Goal: Task Accomplishment & Management: Manage account settings

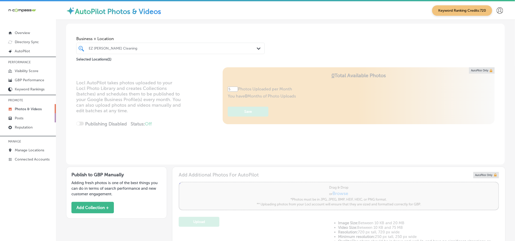
scroll to position [165, 0]
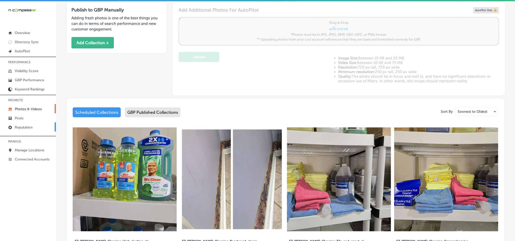
click at [23, 127] on p "Reputation" at bounding box center [24, 127] width 18 height 4
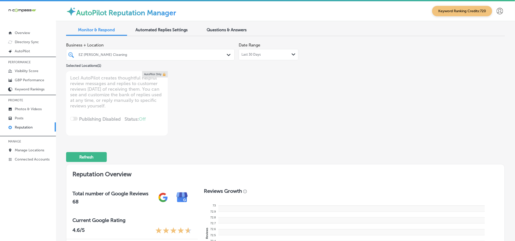
type textarea "x"
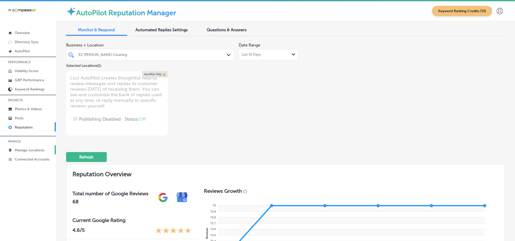
click at [19, 152] on p "Manage Locations" at bounding box center [29, 150] width 29 height 4
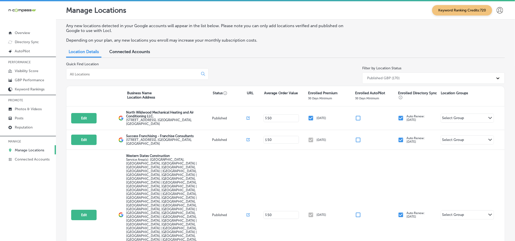
click at [143, 76] on input at bounding box center [133, 74] width 128 height 5
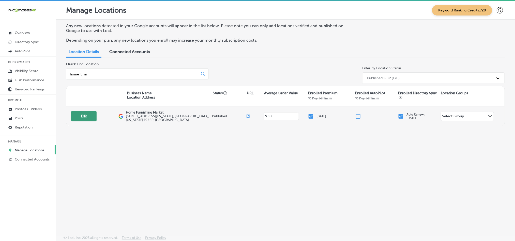
type input "home furni"
click at [92, 116] on button "Edit" at bounding box center [83, 116] width 25 height 10
select select "US"
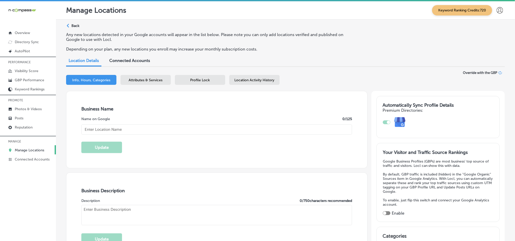
type input "Home Furnishing Market"
checkbox input "true"
type textarea "Home Furnishing Market in [GEOGRAPHIC_DATA], [GEOGRAPHIC_DATA], is a family-own…"
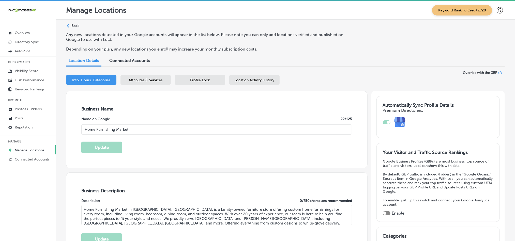
type input "[STREET_ADDRESS]"
type input "[US_STATE] 113"
type input "[GEOGRAPHIC_DATA]"
type input "19460"
type input "US"
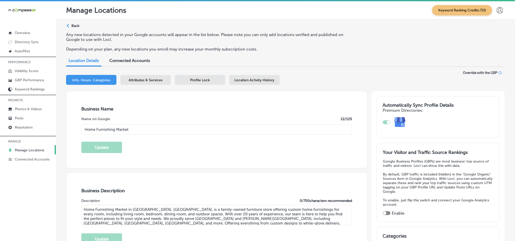
type input "[URL][DOMAIN_NAME]"
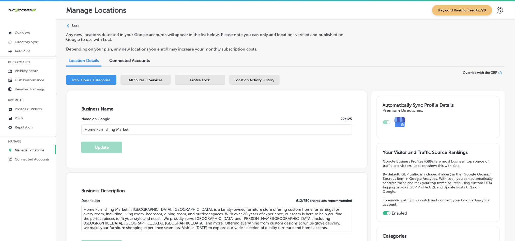
type input "[PHONE_NUMBER]"
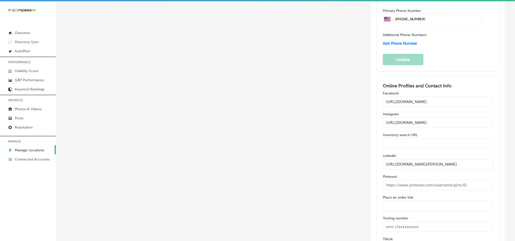
scroll to position [877, 0]
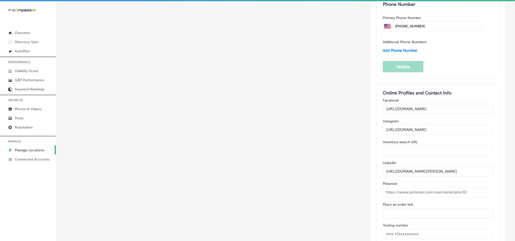
click at [398, 167] on input "[URL][DOMAIN_NAME][PERSON_NAME]" at bounding box center [438, 172] width 111 height 10
click at [402, 167] on input "[URL][DOMAIN_NAME][PERSON_NAME]" at bounding box center [438, 172] width 111 height 10
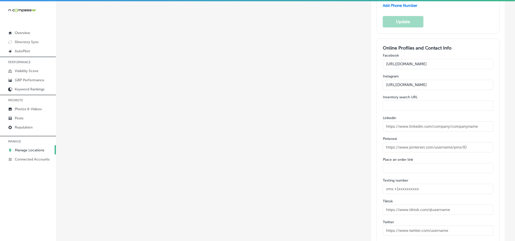
scroll to position [928, 0]
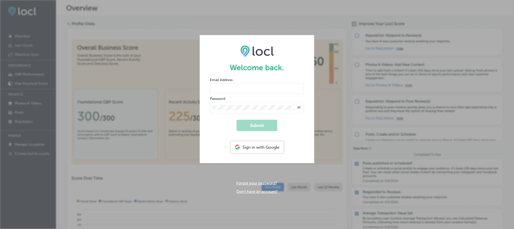
click at [250, 90] on input "email" at bounding box center [257, 88] width 94 height 10
type input "abatayojoyce777@gmail.com"
click at [249, 122] on button "Submit" at bounding box center [257, 125] width 41 height 11
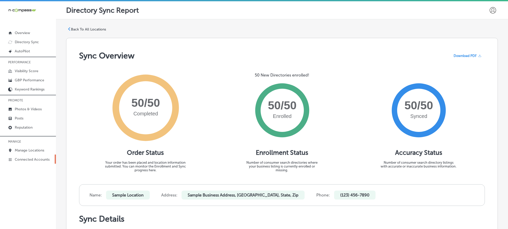
scroll to position [1, 0]
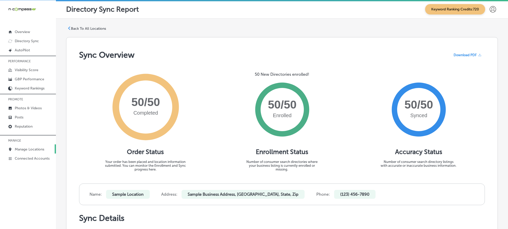
click at [32, 149] on p "Manage Locations" at bounding box center [29, 149] width 29 height 4
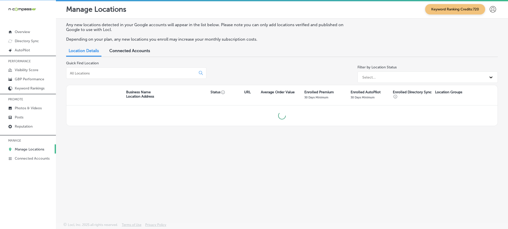
click at [115, 72] on input at bounding box center [131, 73] width 125 height 5
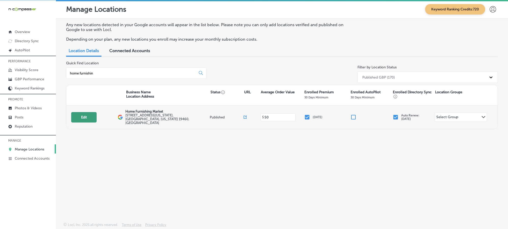
type input "home furnishin"
click at [80, 113] on button "Edit" at bounding box center [83, 117] width 25 height 10
select select "US"
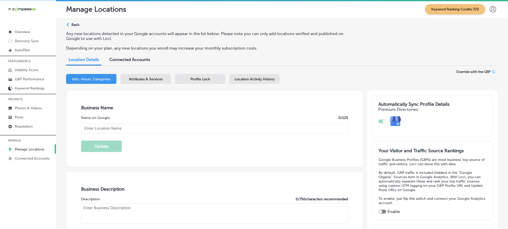
type input "Home Furnishing Market"
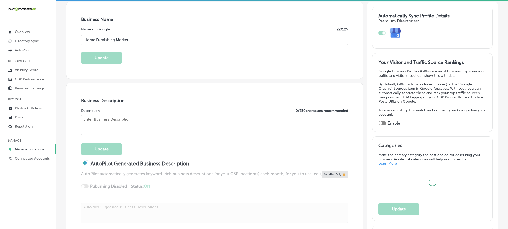
type input "[STREET_ADDRESS]"
type input "[US_STATE] 113"
type input "[GEOGRAPHIC_DATA]"
type input "19460"
type input "US"
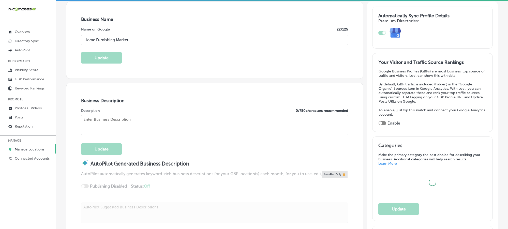
type input "[URL][DOMAIN_NAME]"
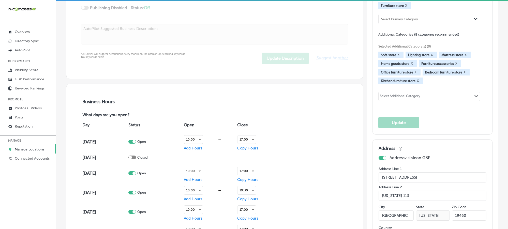
checkbox input "true"
type textarea "Home Furnishing Market in [GEOGRAPHIC_DATA], [GEOGRAPHIC_DATA], is a family-own…"
type input "[PHONE_NUMBER]"
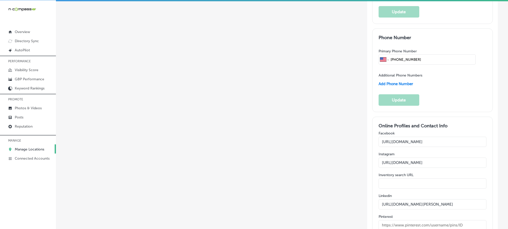
scroll to position [846, 0]
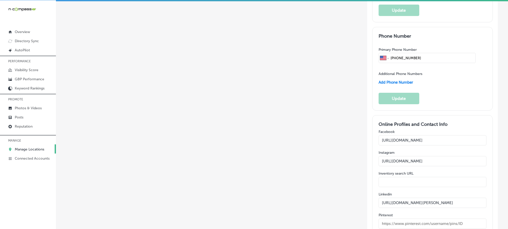
click at [419, 198] on input "[URL][DOMAIN_NAME][PERSON_NAME]" at bounding box center [433, 203] width 108 height 10
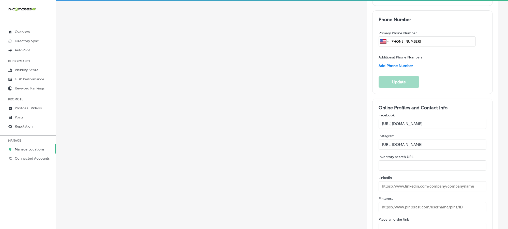
scroll to position [922, 0]
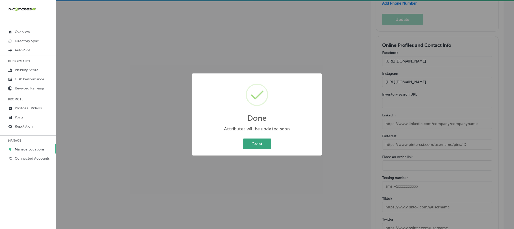
click at [249, 141] on button "Great" at bounding box center [257, 144] width 28 height 10
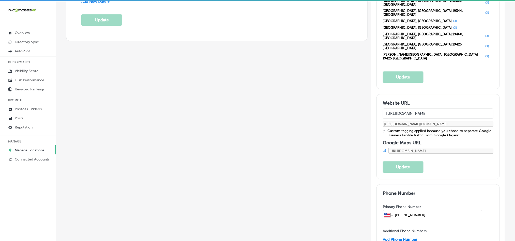
scroll to position [693, 0]
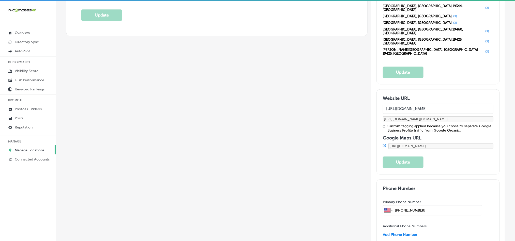
click at [21, 150] on p "Manage Locations" at bounding box center [29, 150] width 29 height 4
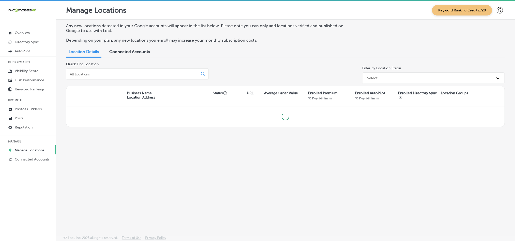
scroll to position [1, 0]
